Goal: Task Accomplishment & Management: Complete application form

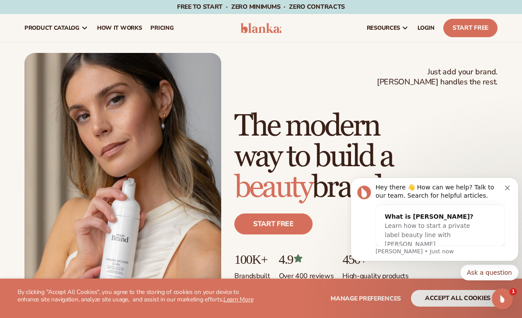
click at [508, 188] on icon "Dismiss notification" at bounding box center [507, 188] width 5 height 5
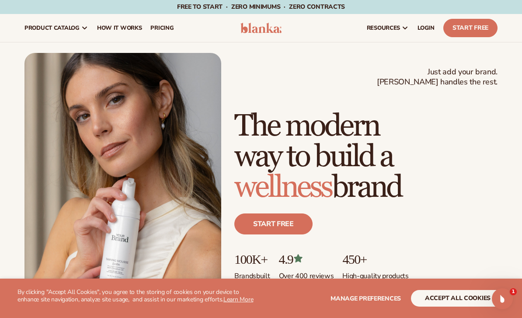
click at [465, 297] on button "accept all cookies" at bounding box center [458, 298] width 94 height 17
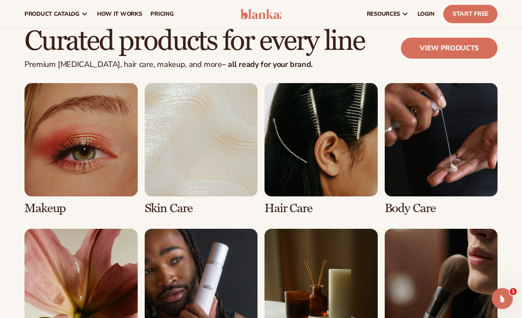
scroll to position [1554, 0]
click at [67, 169] on link "1 / 8" at bounding box center [81, 149] width 113 height 132
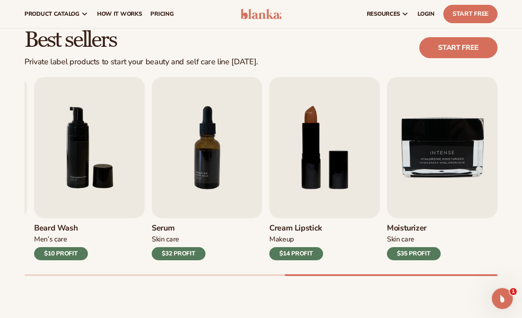
scroll to position [231, 0]
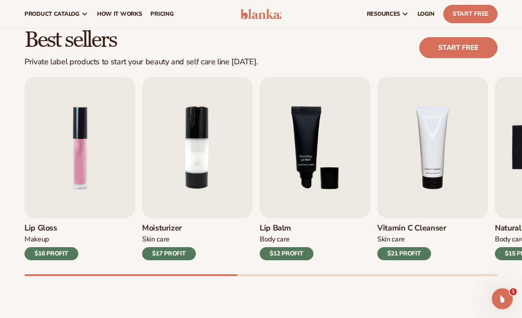
click at [480, 49] on link "Start free" at bounding box center [459, 47] width 78 height 21
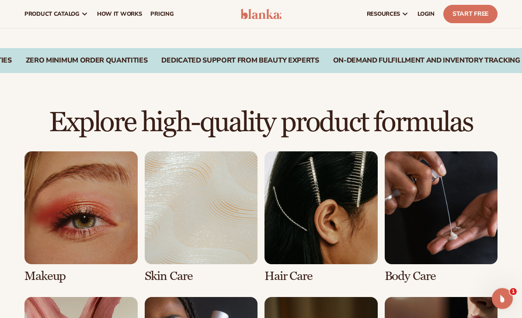
scroll to position [498, 0]
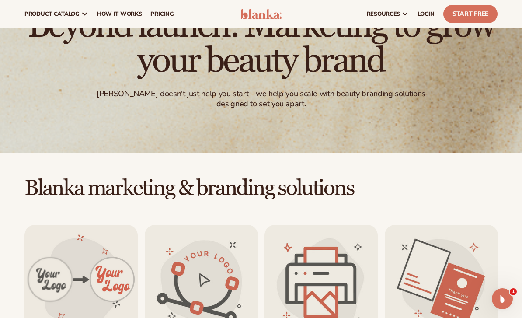
scroll to position [77, 0]
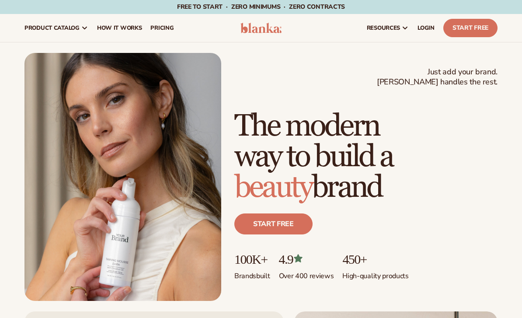
click at [434, 29] on span "LOGIN" at bounding box center [426, 28] width 17 height 7
